Goal: Use online tool/utility: Utilize a website feature to perform a specific function

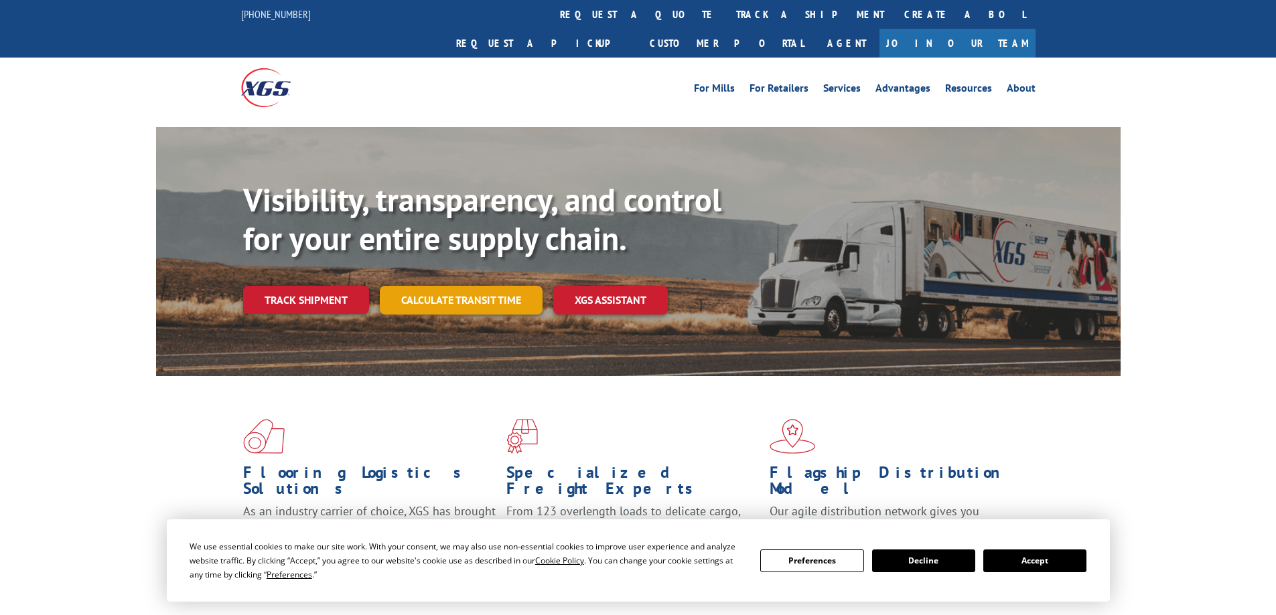
click at [482, 286] on link "Calculate transit time" at bounding box center [461, 300] width 163 height 29
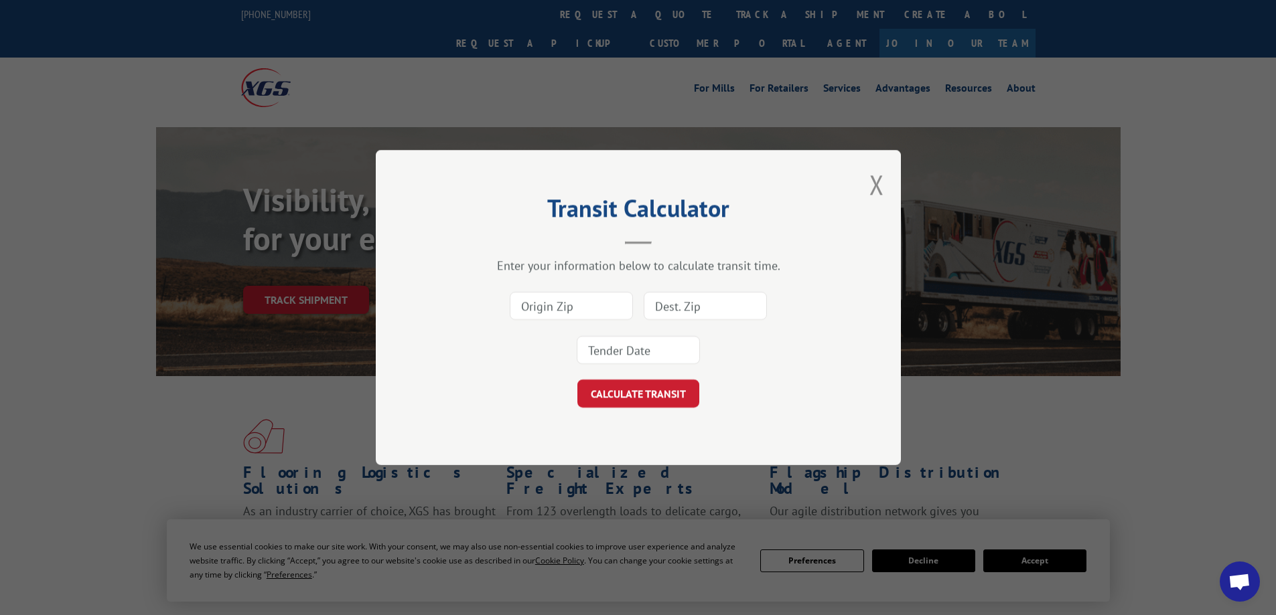
drag, startPoint x: 604, startPoint y: 315, endPoint x: 766, endPoint y: 315, distance: 162.1
click at [604, 315] on input at bounding box center [571, 306] width 123 height 28
type input "24555"
click at [678, 303] on input at bounding box center [705, 306] width 123 height 28
type input "61201"
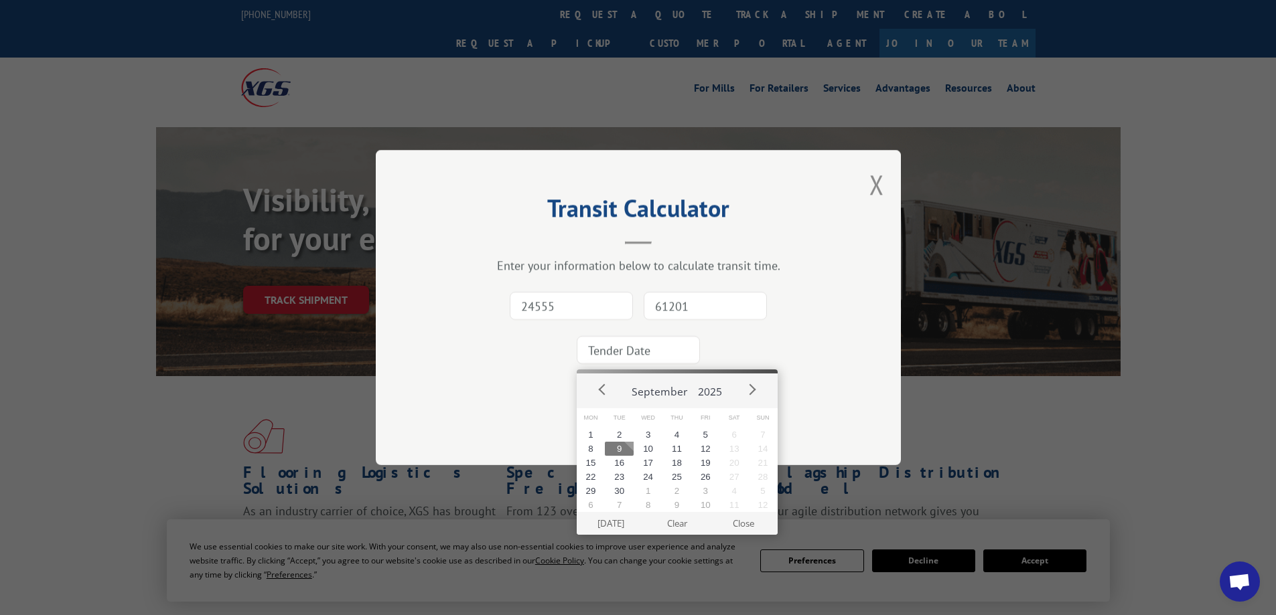
click at [649, 344] on input at bounding box center [638, 350] width 123 height 28
click at [676, 449] on button "11" at bounding box center [676, 449] width 29 height 14
type input "[DATE]"
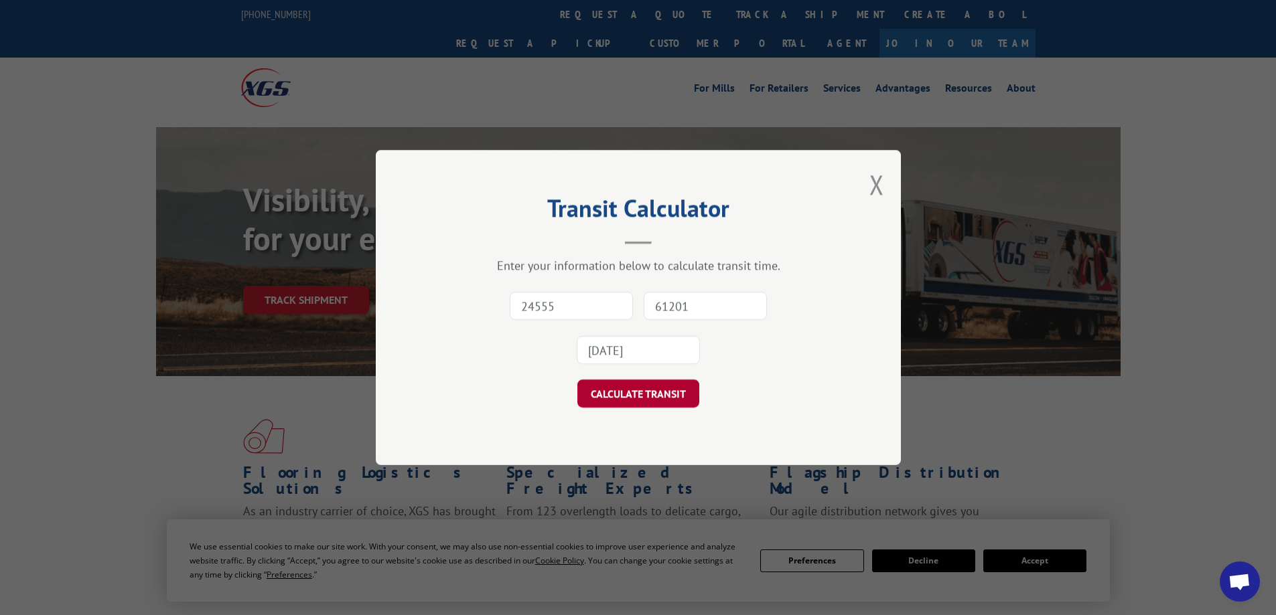
click at [617, 394] on button "CALCULATE TRANSIT" at bounding box center [638, 394] width 122 height 28
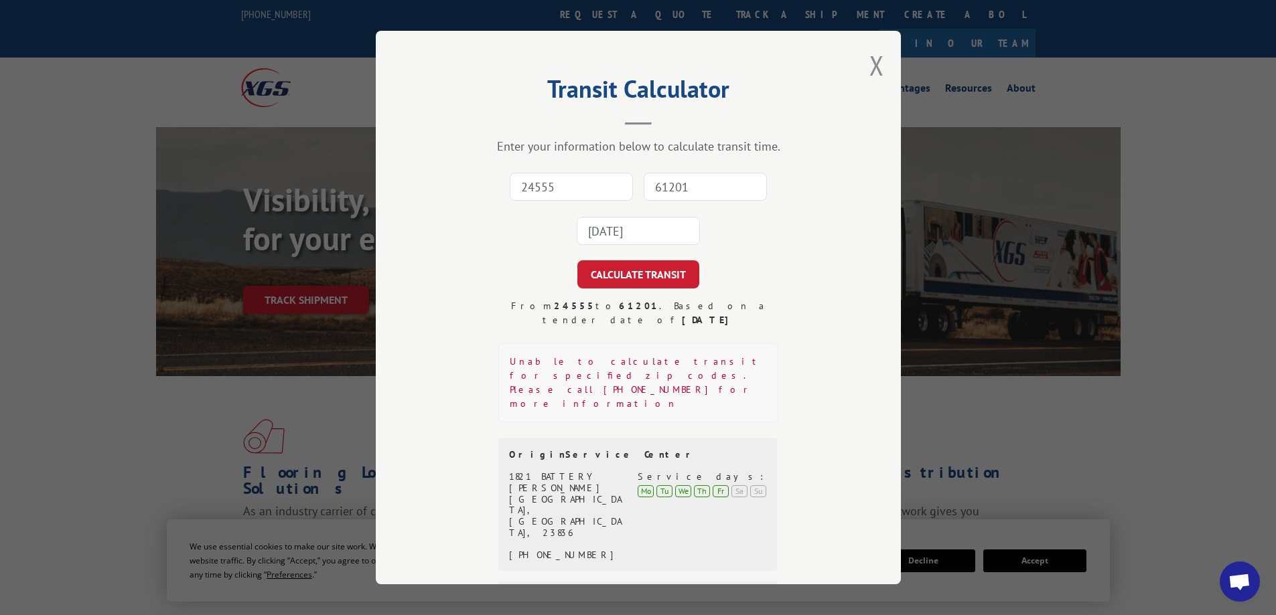
click at [579, 194] on input "24555" at bounding box center [571, 187] width 123 height 28
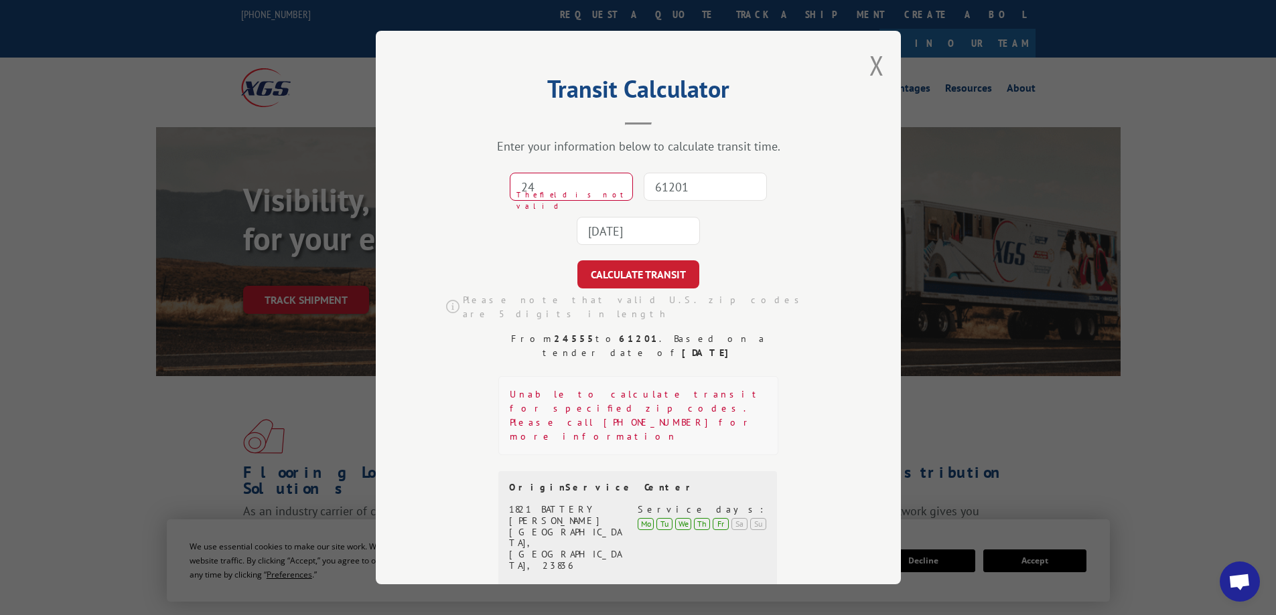
type input "2"
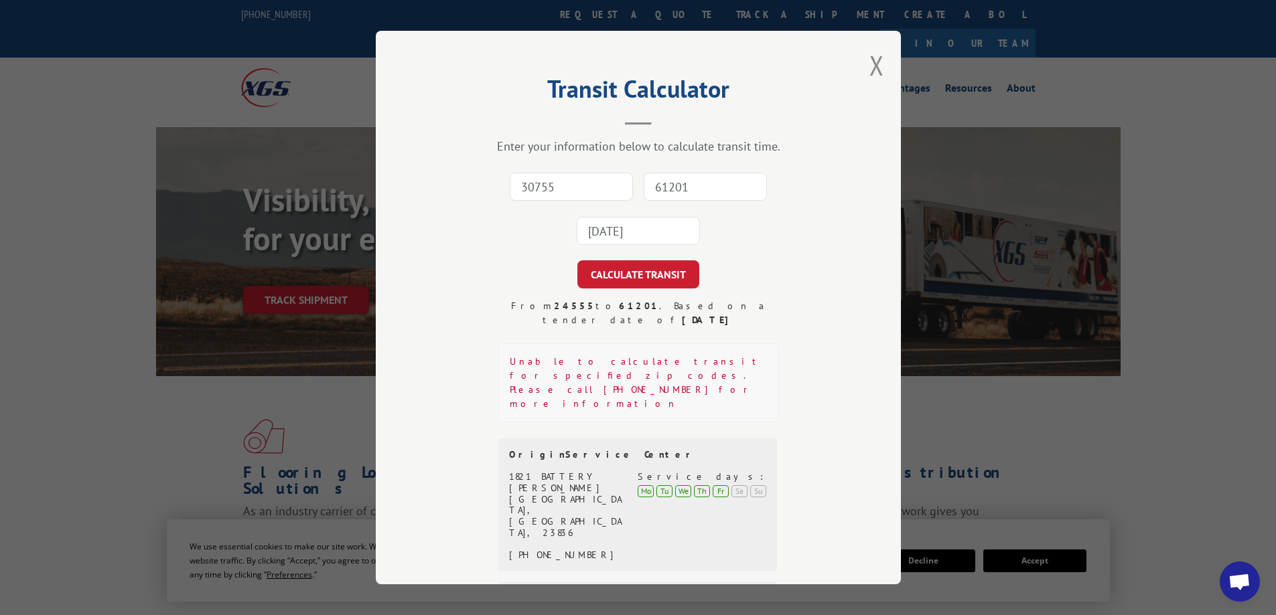
type input "30755"
click at [690, 184] on input "61201" at bounding box center [705, 187] width 123 height 28
type input "61201"
click at [632, 230] on input "[DATE]" at bounding box center [638, 231] width 123 height 28
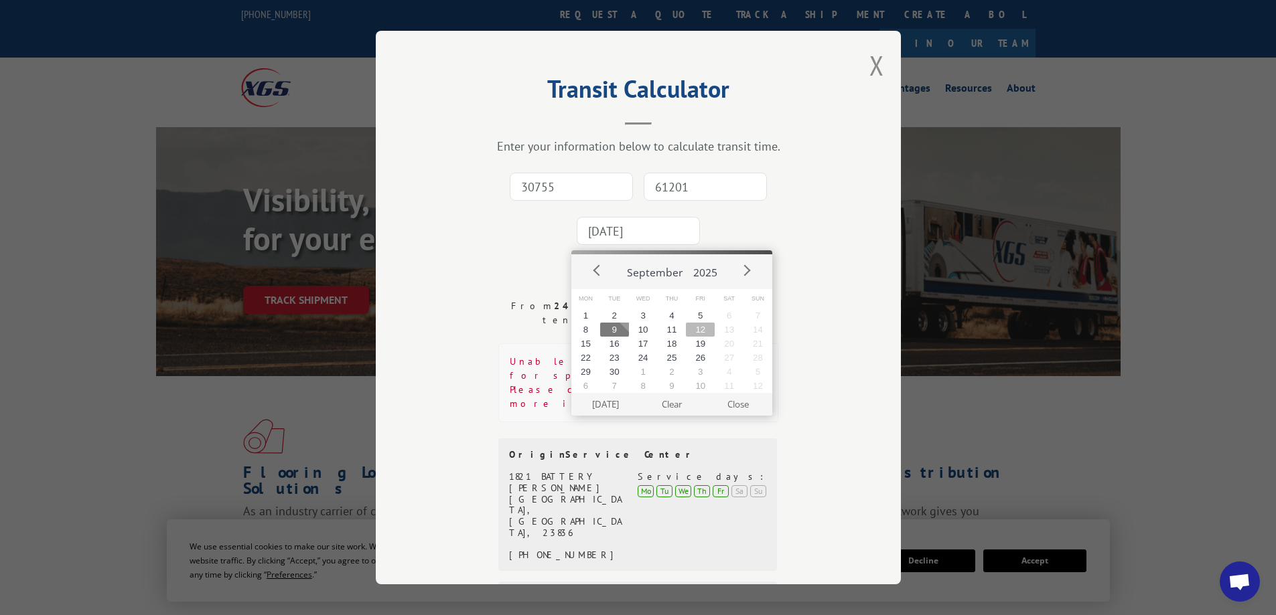
click at [700, 333] on button "12" at bounding box center [700, 330] width 29 height 14
type input "[DATE]"
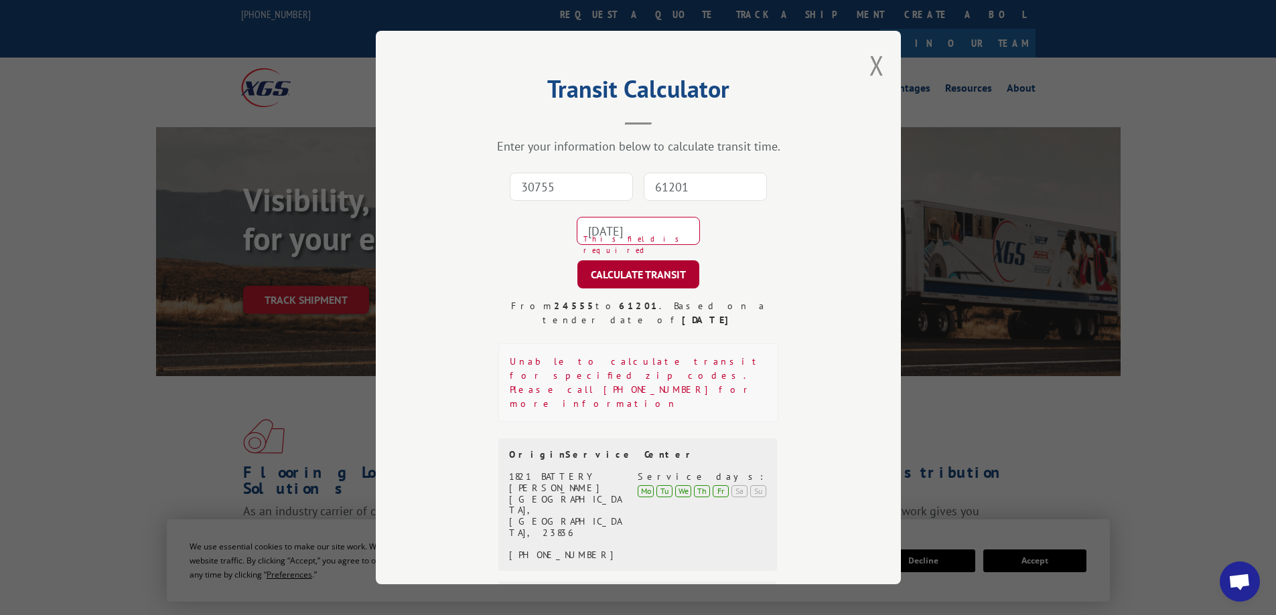
click at [654, 272] on button "CALCULATE TRANSIT" at bounding box center [638, 275] width 122 height 28
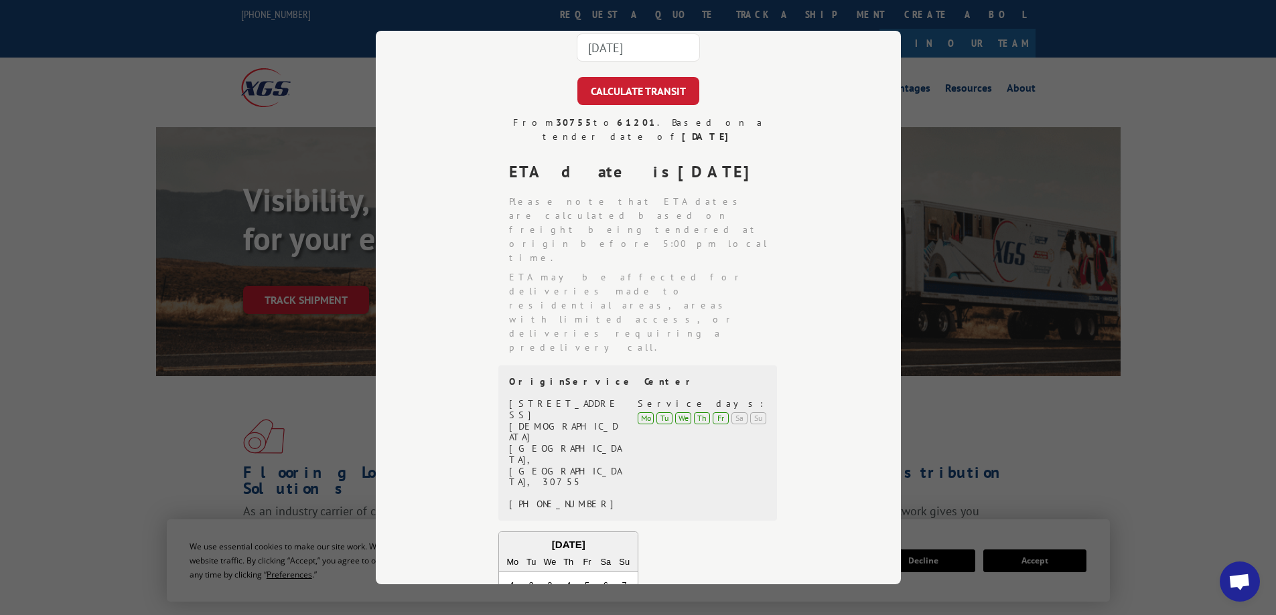
scroll to position [268, 0]
